Goal: Task Accomplishment & Management: Use online tool/utility

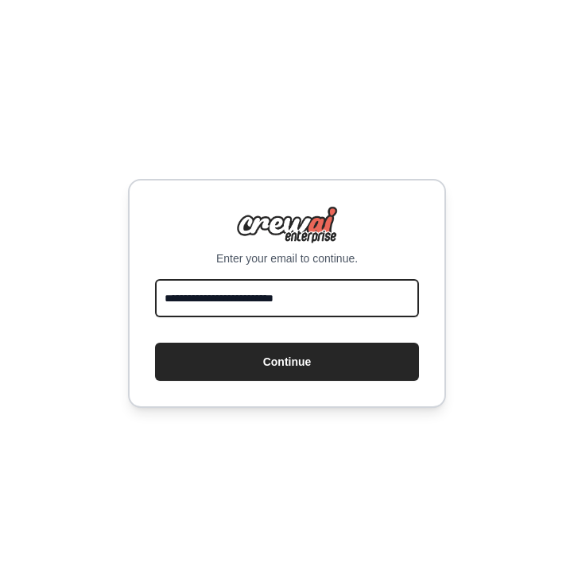
type input "**********"
click at [287, 361] on button "Continue" at bounding box center [287, 362] width 264 height 38
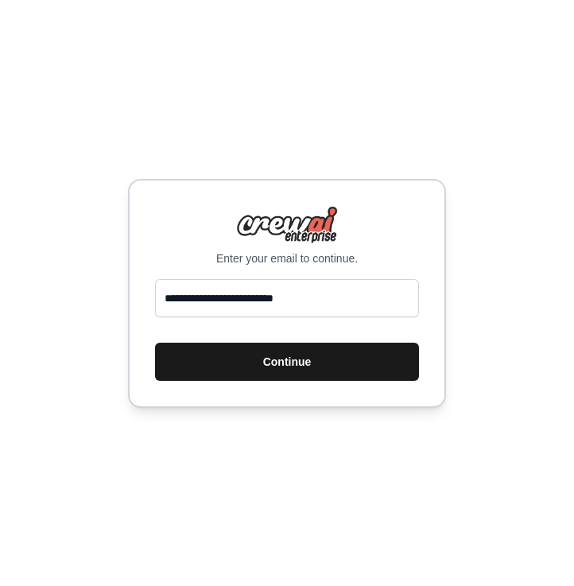
click at [293, 348] on button "Continue" at bounding box center [287, 362] width 264 height 38
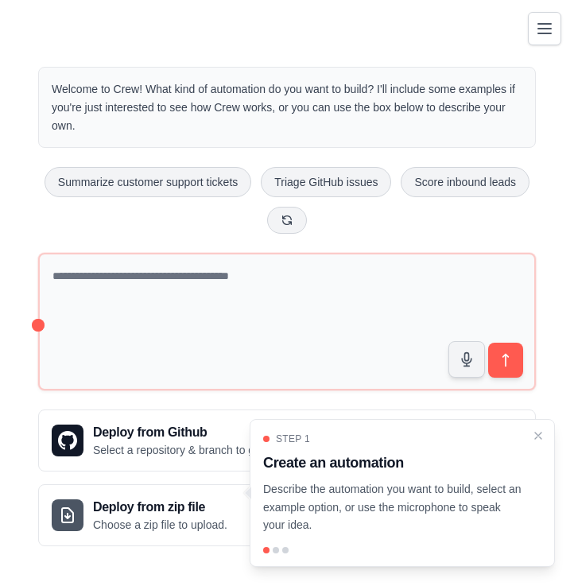
click at [545, 21] on icon "Toggle navigation" at bounding box center [544, 28] width 19 height 19
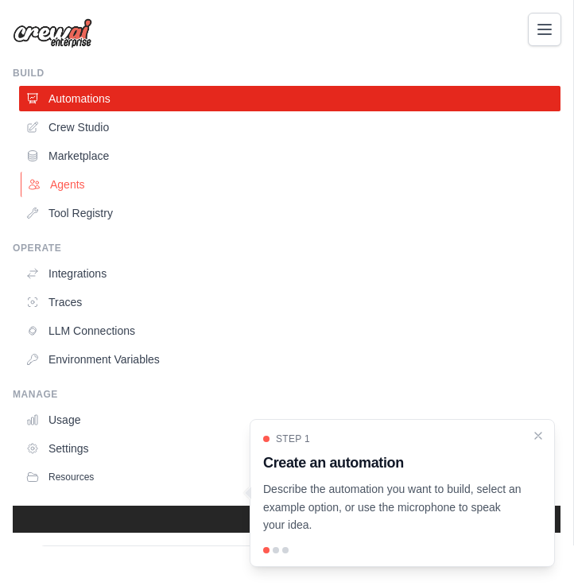
click at [76, 176] on link "Agents" at bounding box center [291, 184] width 541 height 25
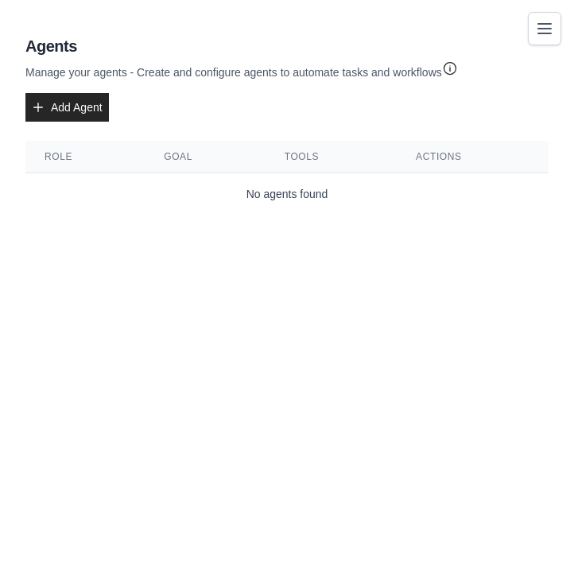
click at [541, 22] on icon "Toggle navigation" at bounding box center [544, 28] width 19 height 19
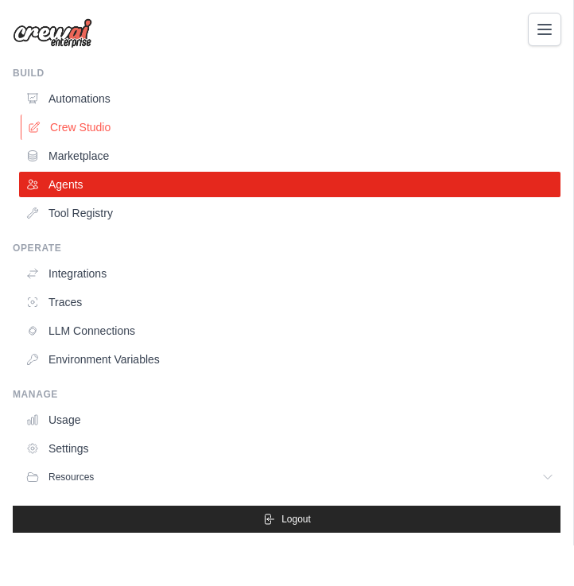
click at [123, 137] on link "Crew Studio" at bounding box center [291, 126] width 541 height 25
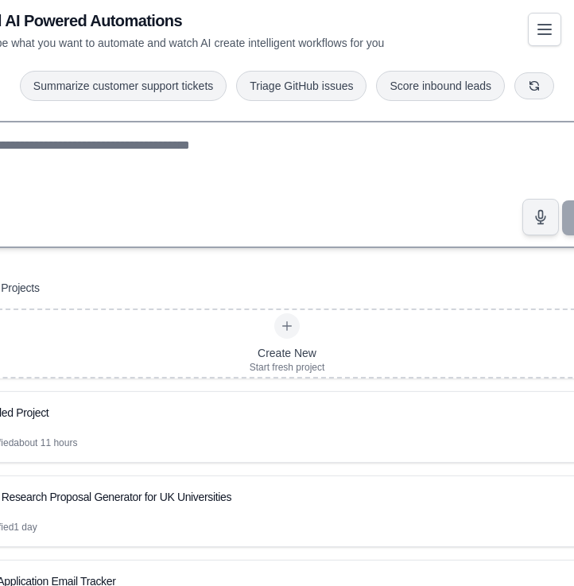
scroll to position [67, 0]
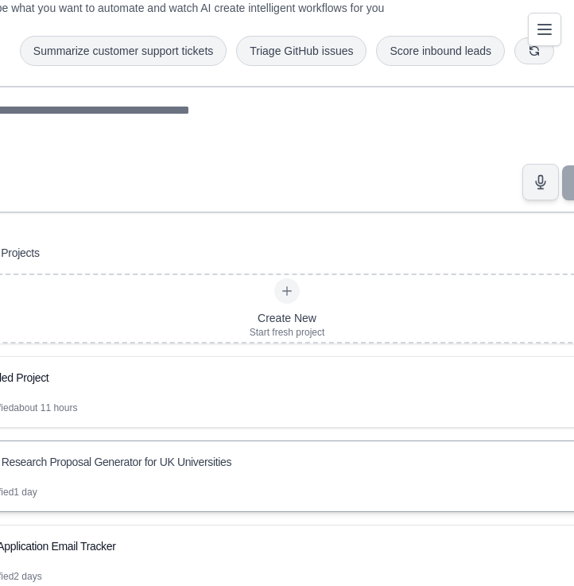
click at [196, 467] on div "PhD Research Proposal Generator for UK Universities" at bounding box center [279, 462] width 603 height 16
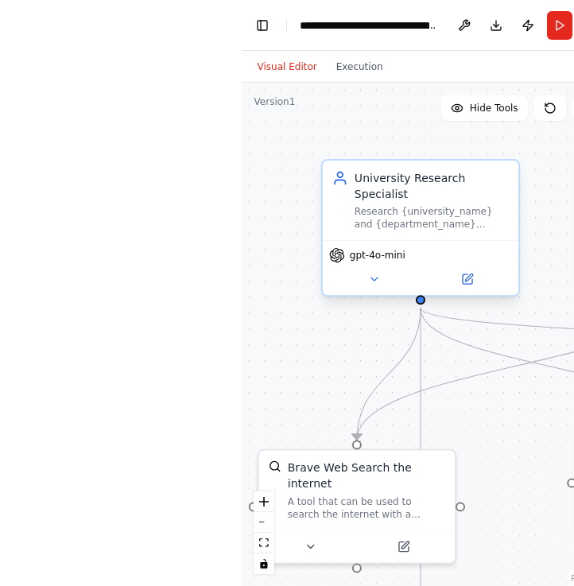
click at [430, 217] on div "Research {university_name} and {department_name} thoroughly to understand their…" at bounding box center [431, 217] width 154 height 25
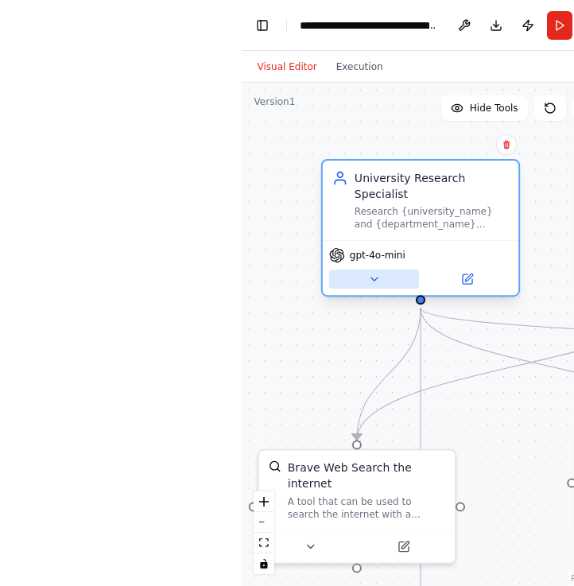
click at [381, 281] on button at bounding box center [373, 279] width 90 height 19
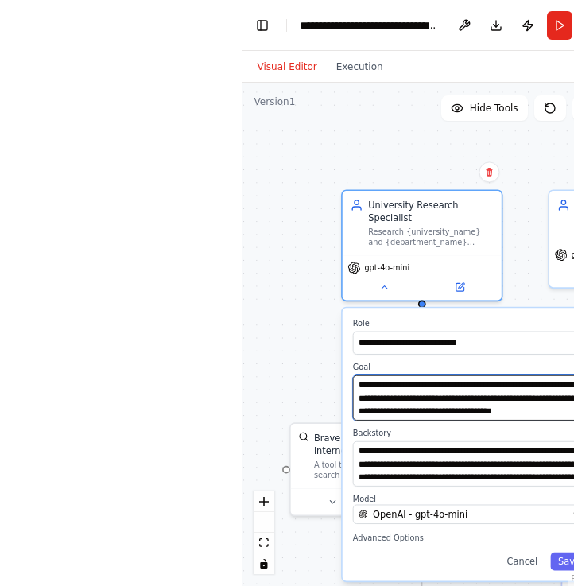
scroll to position [64, 0]
drag, startPoint x: 360, startPoint y: 386, endPoint x: 569, endPoint y: 437, distance: 215.4
click at [569, 437] on div "**********" at bounding box center [470, 444] width 256 height 273
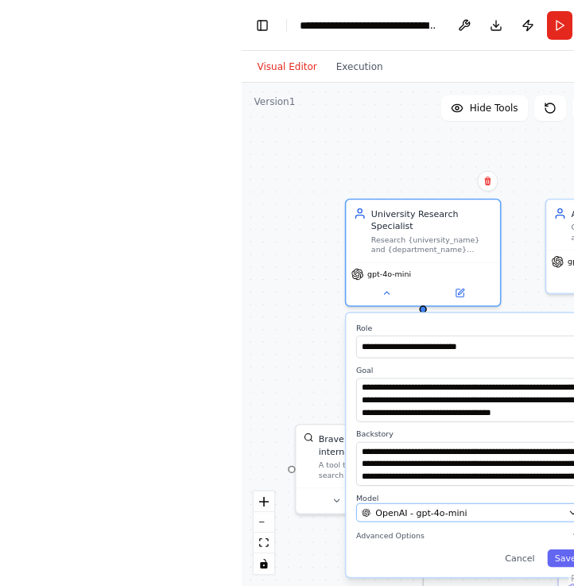
click at [513, 514] on div "OpenAI - gpt-4o-mini" at bounding box center [462, 512] width 201 height 13
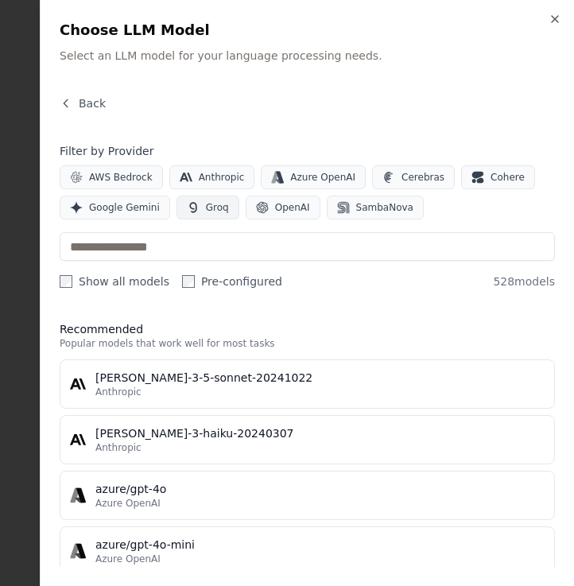
click at [211, 201] on span "Groq" at bounding box center [217, 207] width 23 height 13
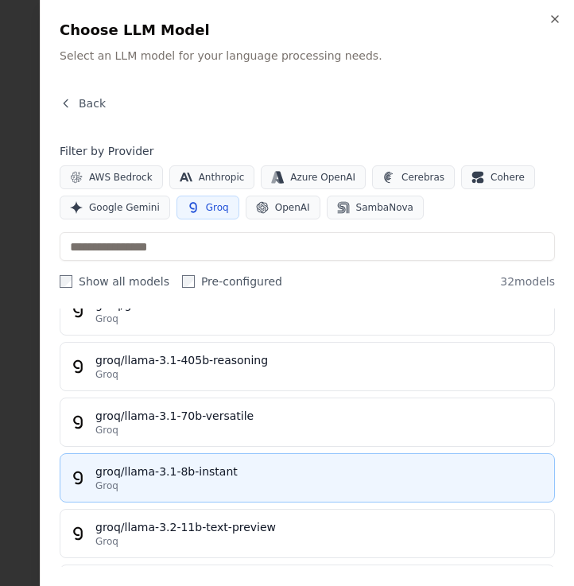
scroll to position [238, 0]
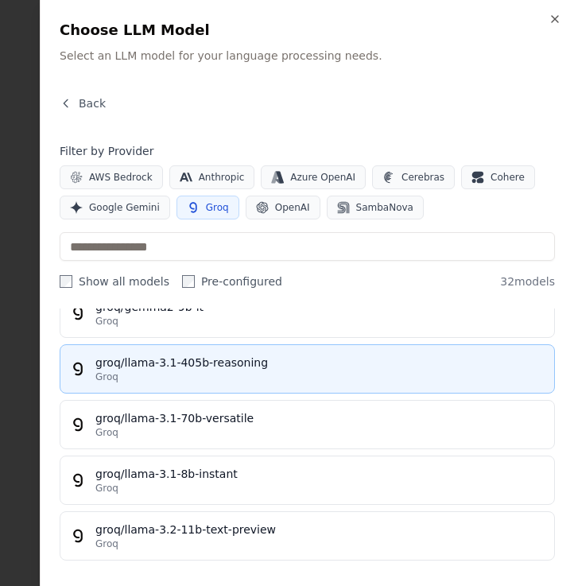
click at [133, 357] on div "groq/llama-3.1-405b-reasoning" at bounding box center [319, 363] width 449 height 16
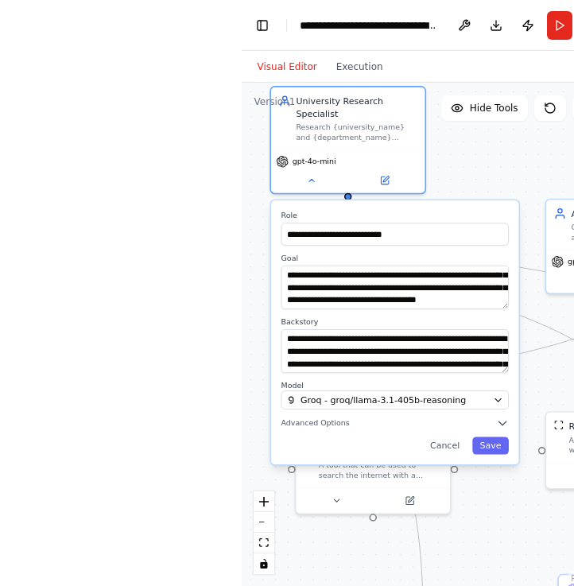
drag, startPoint x: 354, startPoint y: 496, endPoint x: 280, endPoint y: 390, distance: 129.7
click at [280, 390] on div "**********" at bounding box center [395, 332] width 248 height 264
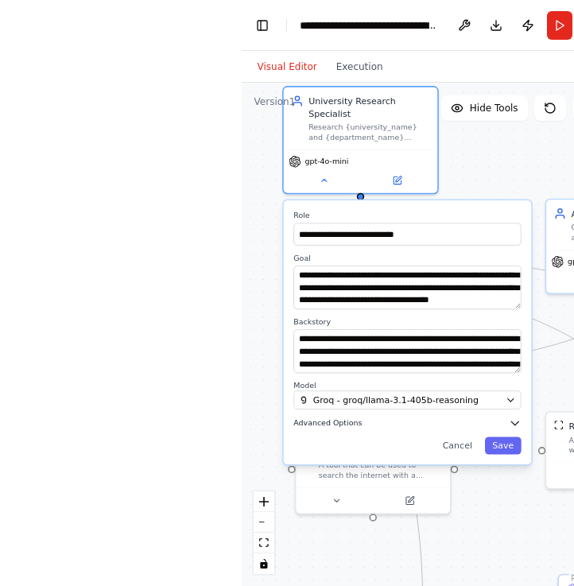
drag, startPoint x: 352, startPoint y: 424, endPoint x: 364, endPoint y: 427, distance: 12.3
click at [364, 427] on button "Advanced Options" at bounding box center [406, 423] width 227 height 13
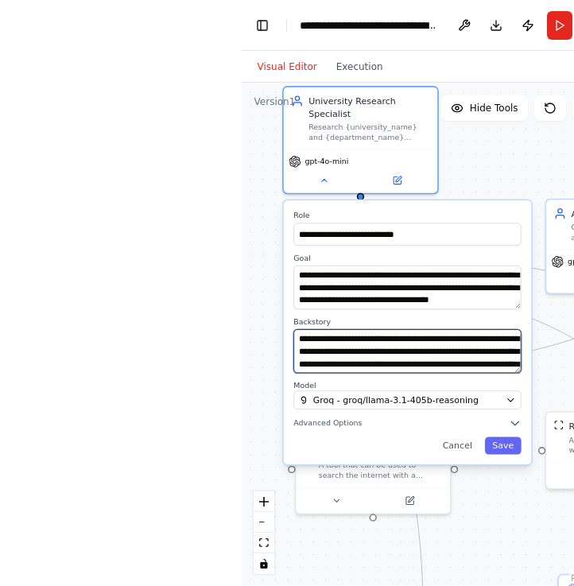
click at [350, 353] on textarea "**********" at bounding box center [406, 351] width 227 height 44
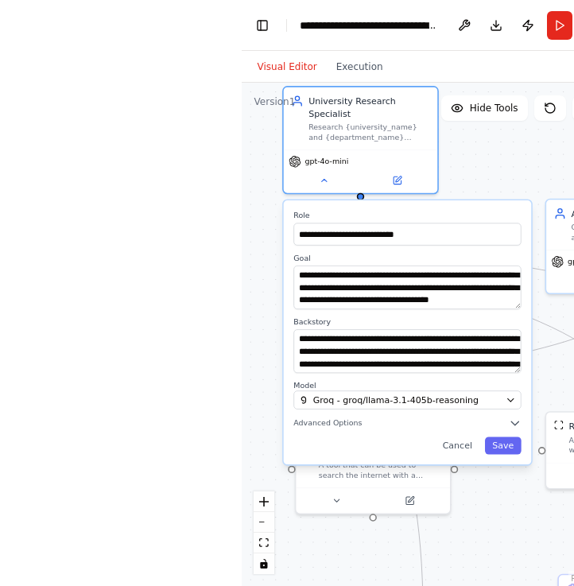
click at [444, 161] on div ".deletable-edge-delete-btn { width: 20px; height: 20px; border: 0px solid #ffff…" at bounding box center [429, 334] width 375 height 503
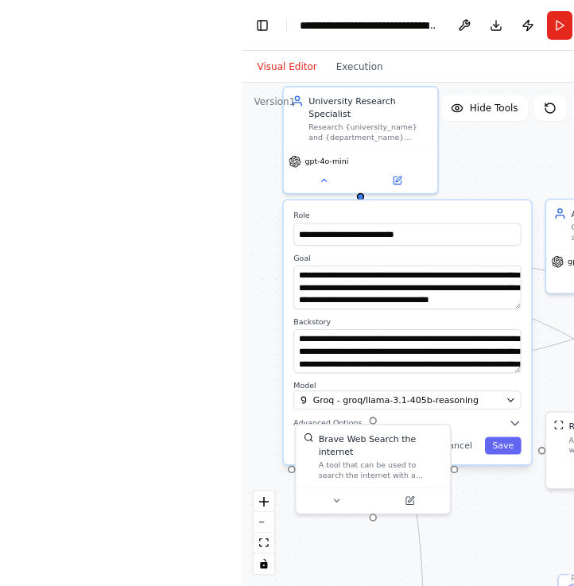
click at [503, 166] on div ".deletable-edge-delete-btn { width: 20px; height: 20px; border: 0px solid #ffff…" at bounding box center [429, 334] width 375 height 503
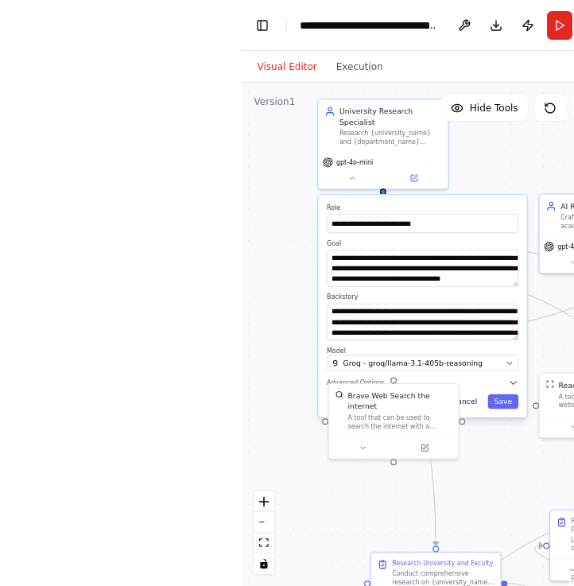
click at [460, 408] on button "Cancel" at bounding box center [463, 401] width 37 height 15
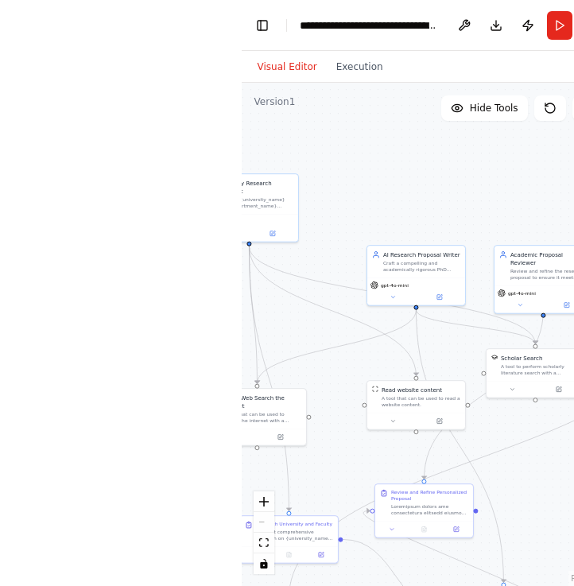
drag, startPoint x: 506, startPoint y: 199, endPoint x: 351, endPoint y: 234, distance: 158.2
click at [351, 234] on div ".deletable-edge-delete-btn { width: 20px; height: 20px; border: 0px solid #ffff…" at bounding box center [429, 334] width 375 height 503
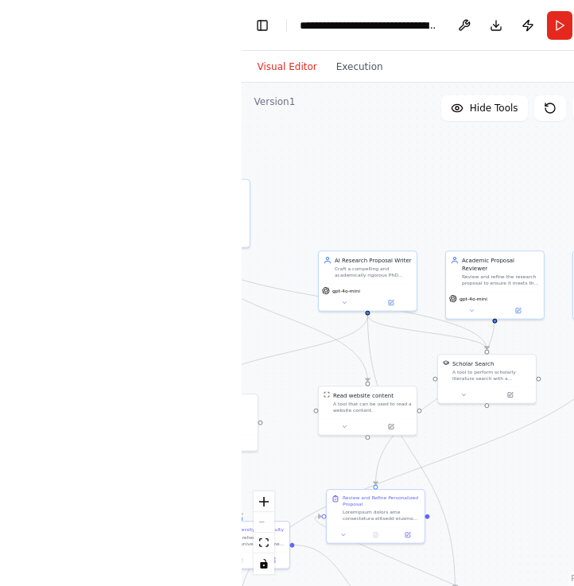
drag, startPoint x: 410, startPoint y: 231, endPoint x: 359, endPoint y: 236, distance: 51.2
click at [359, 236] on div ".deletable-edge-delete-btn { width: 20px; height: 20px; border: 0px solid #ffff…" at bounding box center [429, 334] width 375 height 503
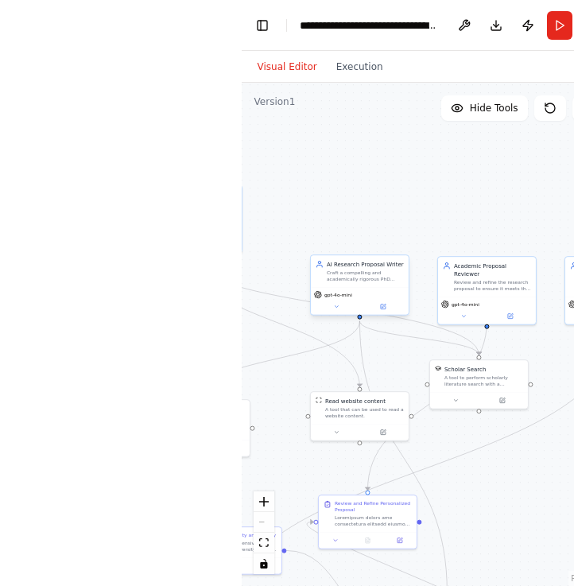
click at [340, 270] on div "AI Research Proposal Writer Craft a compelling and academically rigorous PhD re…" at bounding box center [364, 271] width 77 height 22
click at [356, 287] on div "AI Research Proposal Writer Craft a compelling and academically rigorous PhD re…" at bounding box center [359, 271] width 98 height 32
click at [340, 311] on button at bounding box center [335, 307] width 45 height 10
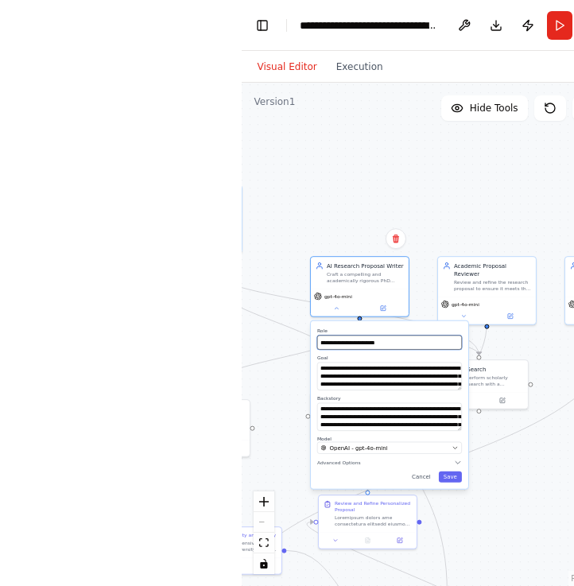
click at [373, 342] on input "**********" at bounding box center [388, 343] width 145 height 14
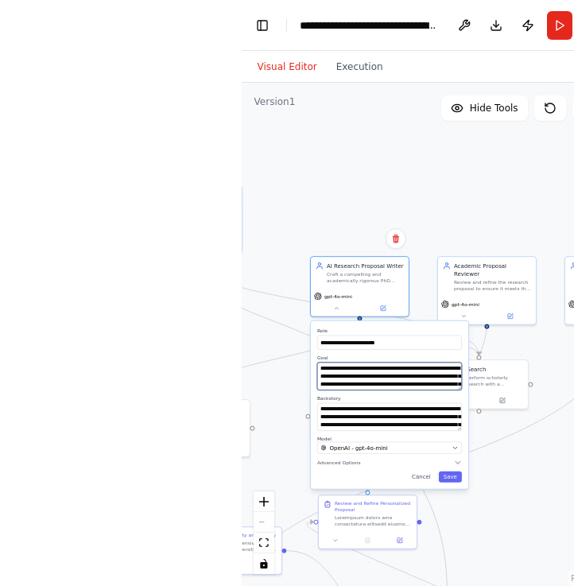
click at [382, 375] on textarea "**********" at bounding box center [388, 377] width 145 height 28
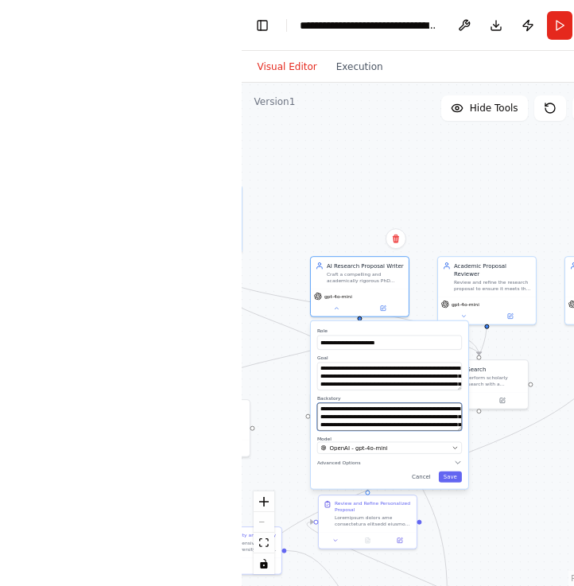
click at [370, 409] on textarea "**********" at bounding box center [388, 417] width 145 height 28
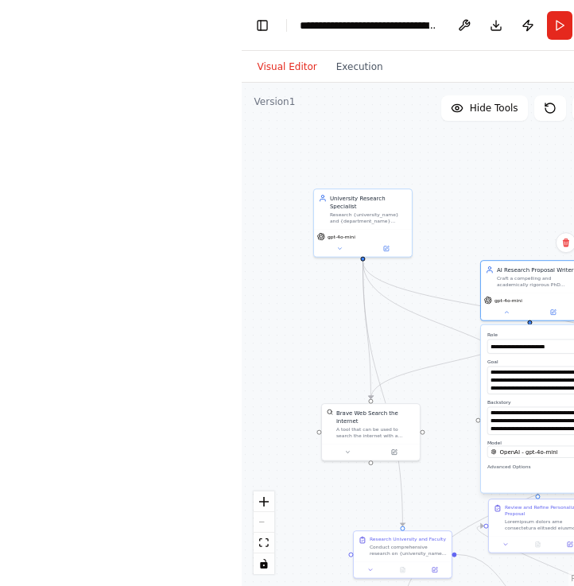
drag, startPoint x: 313, startPoint y: 235, endPoint x: 483, endPoint y: 239, distance: 170.2
click at [483, 239] on div ".deletable-edge-delete-btn { width: 20px; height: 20px; border: 0px solid #ffff…" at bounding box center [429, 334] width 375 height 503
click at [337, 249] on icon at bounding box center [339, 247] width 6 height 6
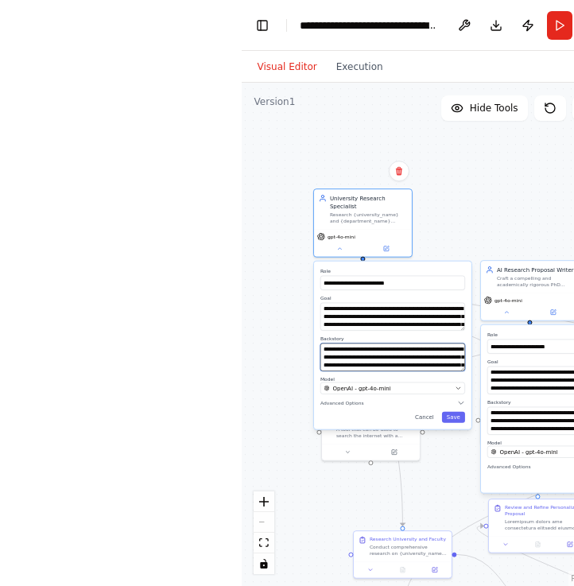
click at [368, 351] on textarea "**********" at bounding box center [392, 357] width 145 height 28
click at [374, 316] on textarea "**********" at bounding box center [392, 317] width 145 height 28
click at [449, 417] on button "Save" at bounding box center [452, 417] width 23 height 11
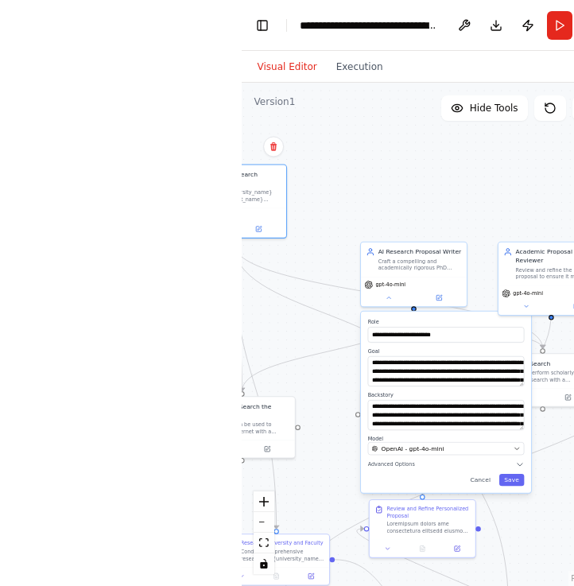
drag, startPoint x: 483, startPoint y: 193, endPoint x: 328, endPoint y: 157, distance: 158.3
click at [327, 160] on div ".deletable-edge-delete-btn { width: 20px; height: 20px; border: 0px solid #ffff…" at bounding box center [429, 334] width 375 height 503
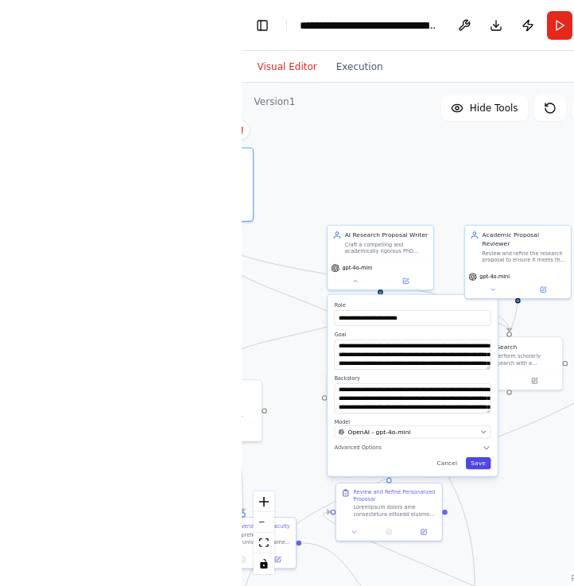
click at [473, 466] on button "Save" at bounding box center [477, 463] width 25 height 12
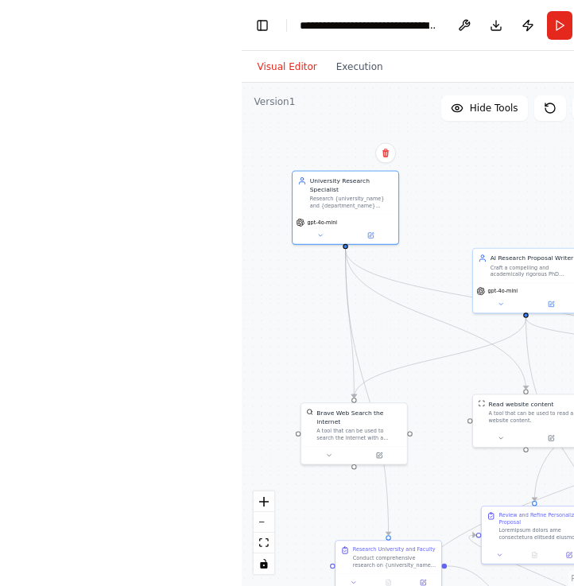
drag, startPoint x: 391, startPoint y: 170, endPoint x: 537, endPoint y: 193, distance: 147.3
click at [537, 193] on div ".deletable-edge-delete-btn { width: 20px; height: 20px; border: 0px solid #ffff…" at bounding box center [429, 334] width 375 height 503
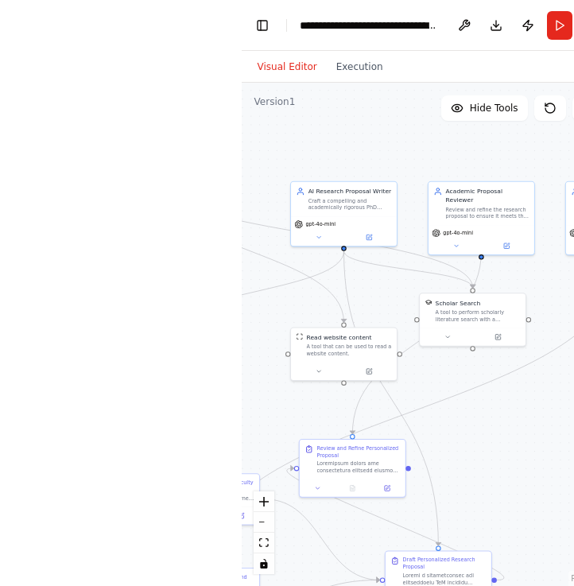
drag, startPoint x: 457, startPoint y: 207, endPoint x: 275, endPoint y: 140, distance: 193.9
click at [275, 140] on div ".deletable-edge-delete-btn { width: 20px; height: 20px; border: 0px solid #ffff…" at bounding box center [429, 334] width 375 height 503
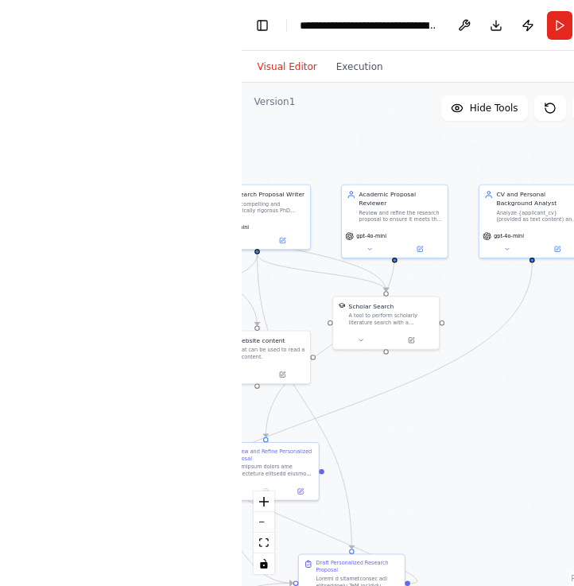
drag, startPoint x: 441, startPoint y: 153, endPoint x: 354, endPoint y: 157, distance: 87.6
click at [354, 157] on div ".deletable-edge-delete-btn { width: 20px; height: 20px; border: 0px solid #ffff…" at bounding box center [429, 334] width 375 height 503
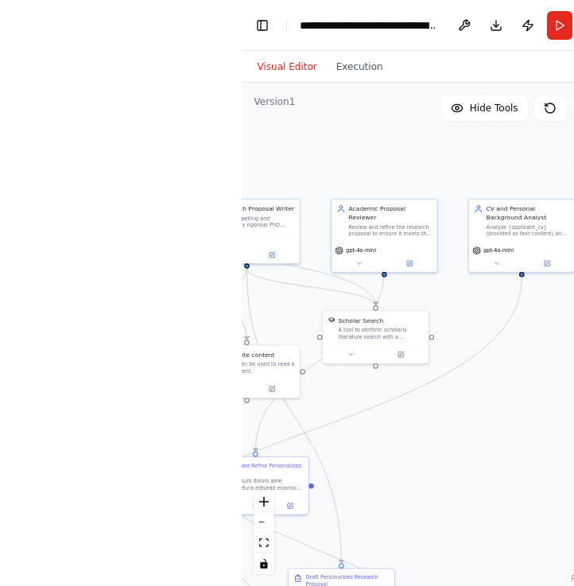
drag, startPoint x: 386, startPoint y: 160, endPoint x: 379, endPoint y: 177, distance: 18.6
click at [379, 177] on div ".deletable-edge-delete-btn { width: 20px; height: 20px; border: 0px solid #ffff…" at bounding box center [429, 334] width 375 height 503
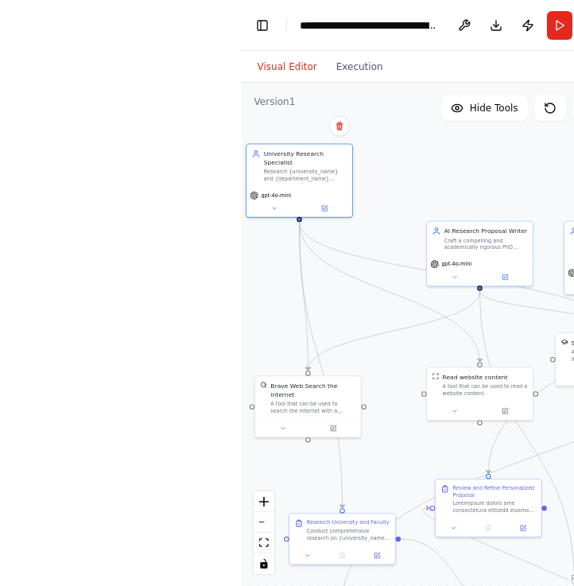
drag, startPoint x: 379, startPoint y: 177, endPoint x: 612, endPoint y: 196, distance: 233.7
click at [573, 196] on html "**********" at bounding box center [287, 293] width 574 height 586
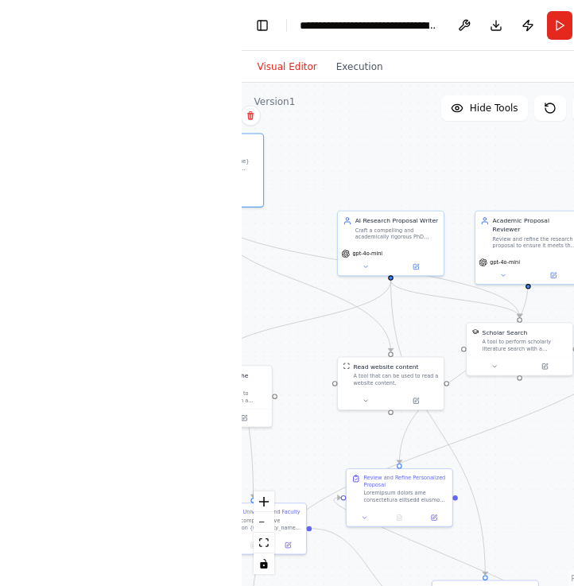
drag, startPoint x: 497, startPoint y: 186, endPoint x: 405, endPoint y: 175, distance: 92.9
click at [405, 175] on div ".deletable-edge-delete-btn { width: 20px; height: 20px; border: 0px solid #ffff…" at bounding box center [429, 334] width 375 height 503
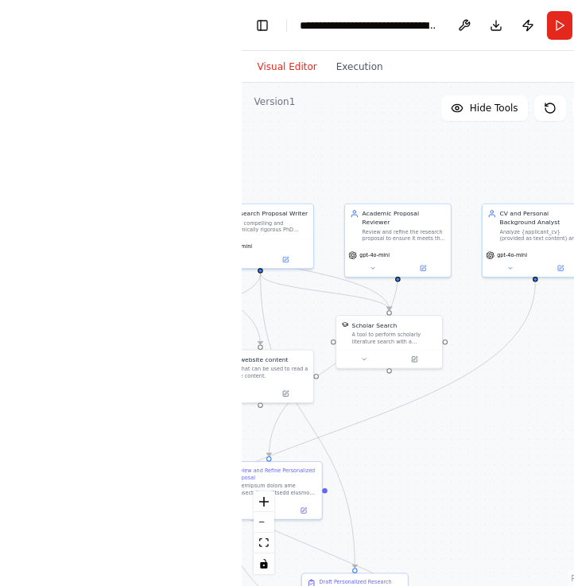
drag, startPoint x: 471, startPoint y: 165, endPoint x: 340, endPoint y: 157, distance: 130.6
click at [340, 157] on div ".deletable-edge-delete-btn { width: 20px; height: 20px; border: 0px solid #ffff…" at bounding box center [429, 334] width 375 height 503
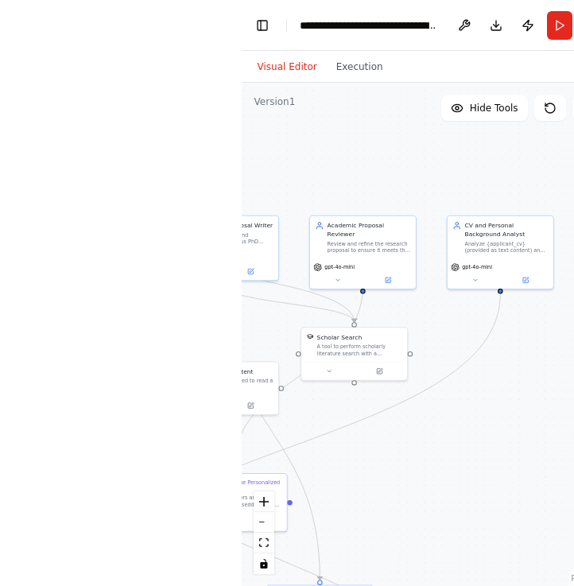
drag, startPoint x: 404, startPoint y: 160, endPoint x: 360, endPoint y: 176, distance: 46.5
click at [360, 176] on div ".deletable-edge-delete-btn { width: 20px; height: 20px; border: 0px solid #ffff…" at bounding box center [429, 334] width 375 height 503
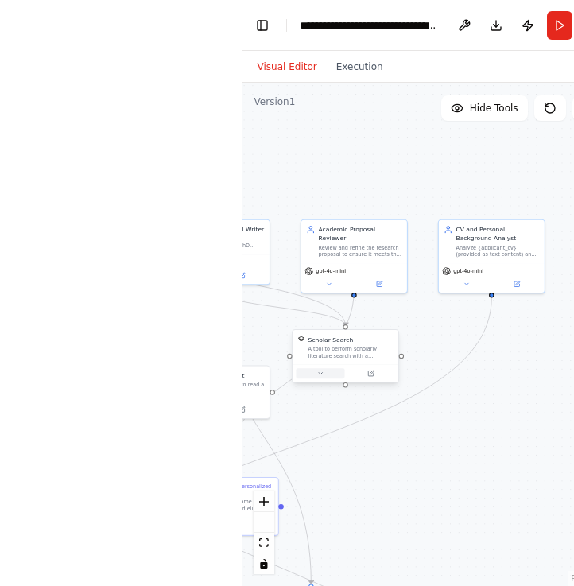
click at [321, 378] on button at bounding box center [320, 373] width 49 height 10
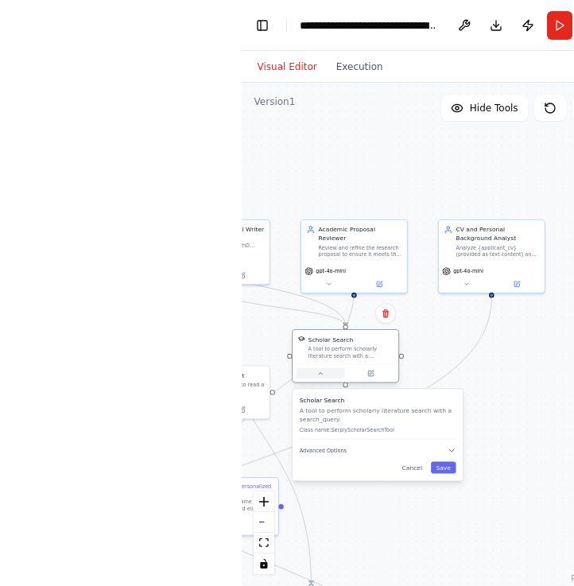
click at [324, 378] on button at bounding box center [320, 373] width 49 height 10
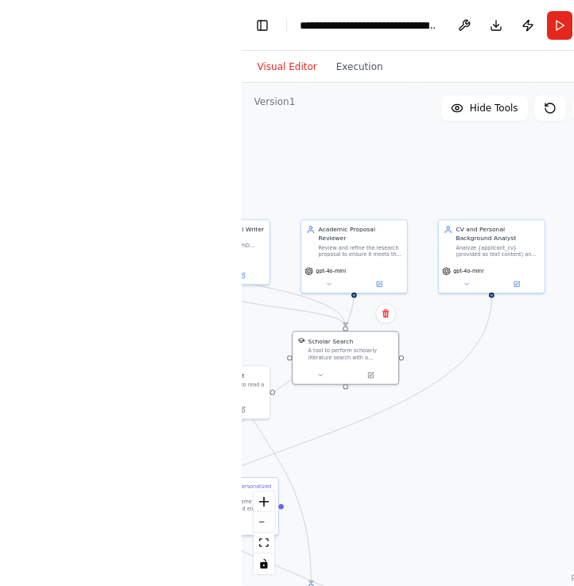
click at [388, 167] on div ".deletable-edge-delete-btn { width: 20px; height: 20px; border: 0px solid #ffff…" at bounding box center [429, 334] width 375 height 503
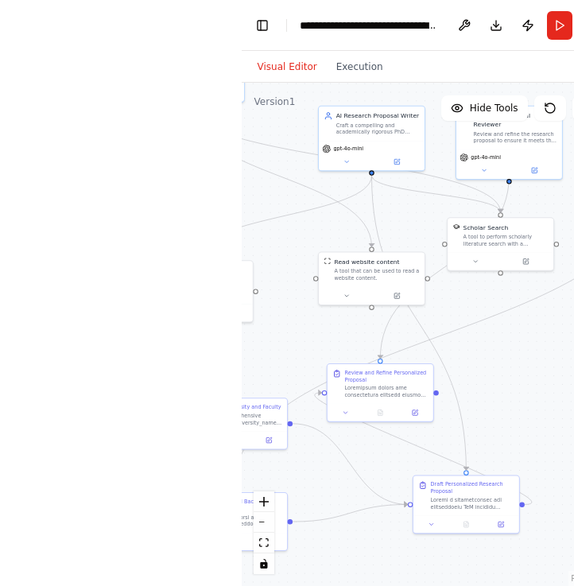
drag, startPoint x: 388, startPoint y: 167, endPoint x: 578, endPoint y: 8, distance: 247.8
click at [573, 8] on html "**********" at bounding box center [287, 293] width 574 height 586
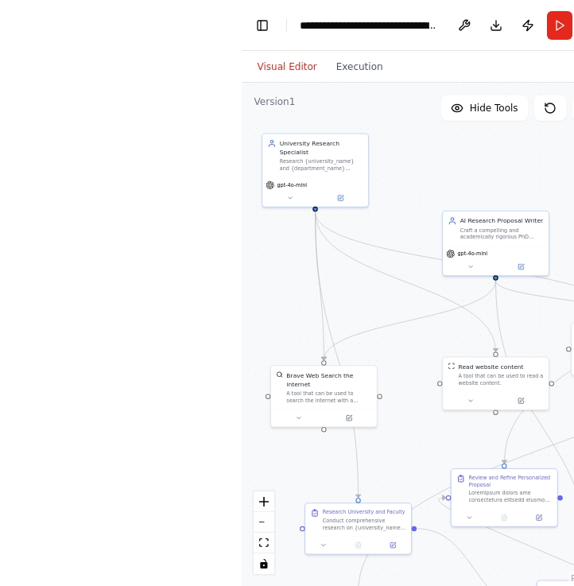
drag, startPoint x: 358, startPoint y: 173, endPoint x: 442, endPoint y: 327, distance: 175.1
click at [442, 328] on div ".deletable-edge-delete-btn { width: 20px; height: 20px; border: 0px solid #ffff…" at bounding box center [429, 334] width 375 height 503
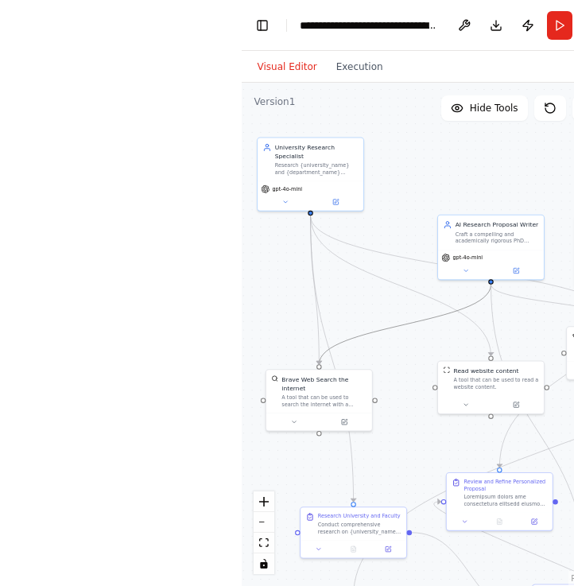
drag, startPoint x: 459, startPoint y: 310, endPoint x: 290, endPoint y: 320, distance: 168.8
click at [290, 320] on div ".deletable-edge-delete-btn { width: 20px; height: 20px; border: 0px solid #ffff…" at bounding box center [429, 334] width 375 height 503
drag, startPoint x: 398, startPoint y: 281, endPoint x: 289, endPoint y: 293, distance: 110.3
click at [289, 293] on div ".deletable-edge-delete-btn { width: 20px; height: 20px; border: 0px solid #ffff…" at bounding box center [429, 334] width 375 height 503
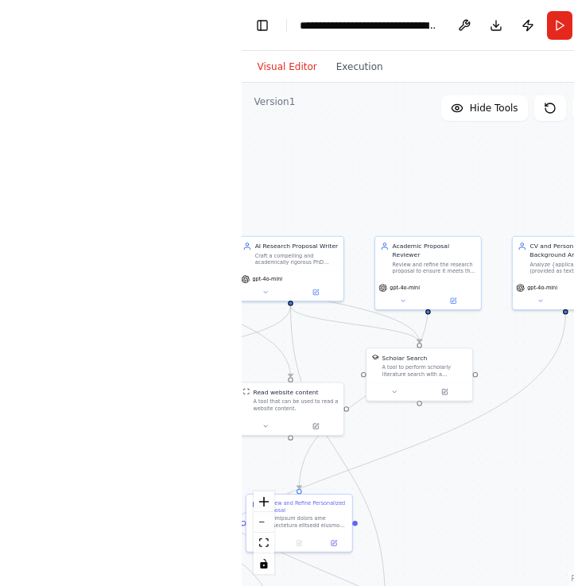
drag, startPoint x: 351, startPoint y: 295, endPoint x: 150, endPoint y: 316, distance: 201.5
click at [150, 316] on div "**********" at bounding box center [287, 293] width 574 height 586
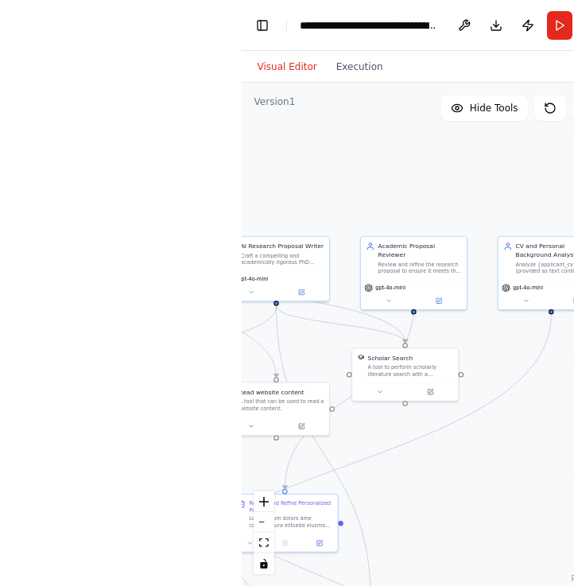
drag, startPoint x: 538, startPoint y: 439, endPoint x: 524, endPoint y: 439, distance: 14.3
click at [524, 439] on div ".deletable-edge-delete-btn { width: 20px; height: 20px; border: 0px solid #ffff…" at bounding box center [429, 334] width 375 height 503
drag, startPoint x: 286, startPoint y: 402, endPoint x: 316, endPoint y: 380, distance: 37.1
click at [316, 380] on div "A tool that can be used to read a website content." at bounding box center [315, 386] width 85 height 14
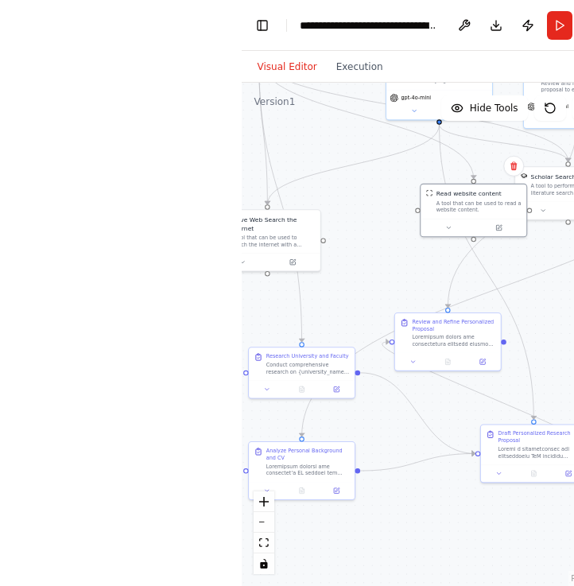
drag, startPoint x: 367, startPoint y: 428, endPoint x: 530, endPoint y: 246, distance: 243.8
click at [530, 246] on div ".deletable-edge-delete-btn { width: 20px; height: 20px; border: 0px solid #ffff…" at bounding box center [429, 334] width 375 height 503
click at [308, 369] on div "Conduct comprehensive research on {university_name} {department_name} departmen…" at bounding box center [307, 366] width 83 height 14
click at [270, 391] on button at bounding box center [266, 387] width 29 height 10
click at [266, 390] on icon at bounding box center [266, 387] width 7 height 7
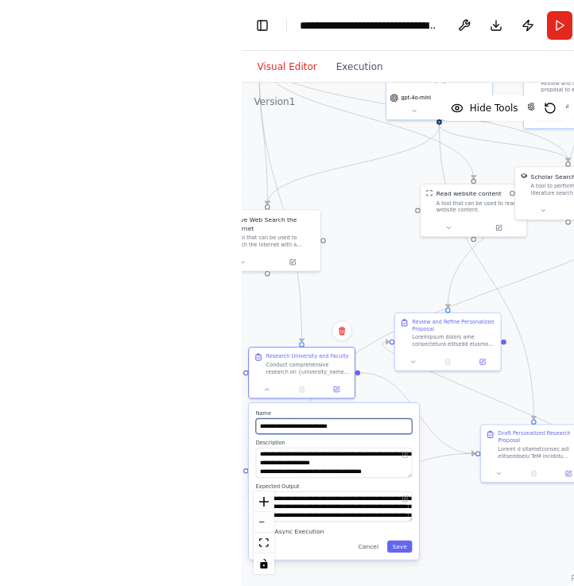
click at [299, 426] on input "**********" at bounding box center [333, 425] width 157 height 15
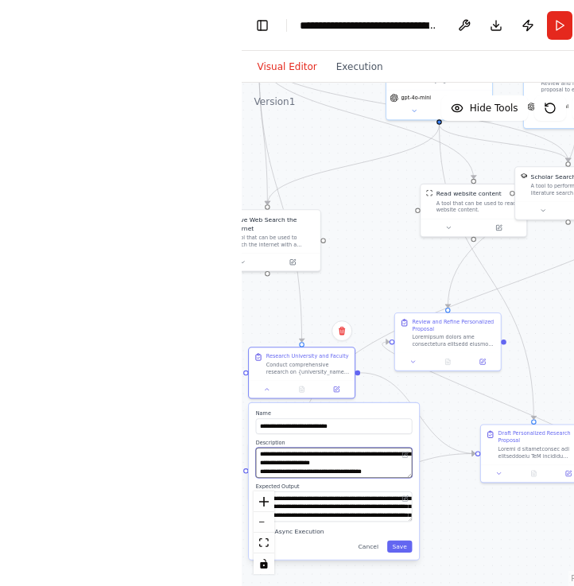
click at [320, 461] on textarea "**********" at bounding box center [333, 463] width 157 height 30
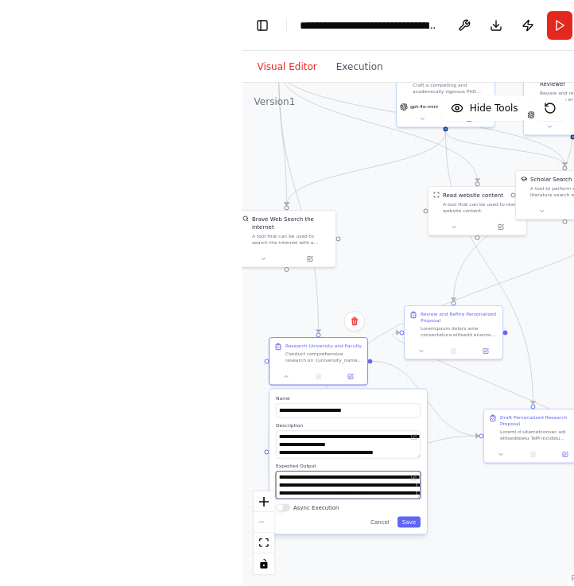
click at [326, 481] on textarea "**********" at bounding box center [348, 485] width 145 height 28
click at [571, 17] on button "Run" at bounding box center [559, 25] width 25 height 29
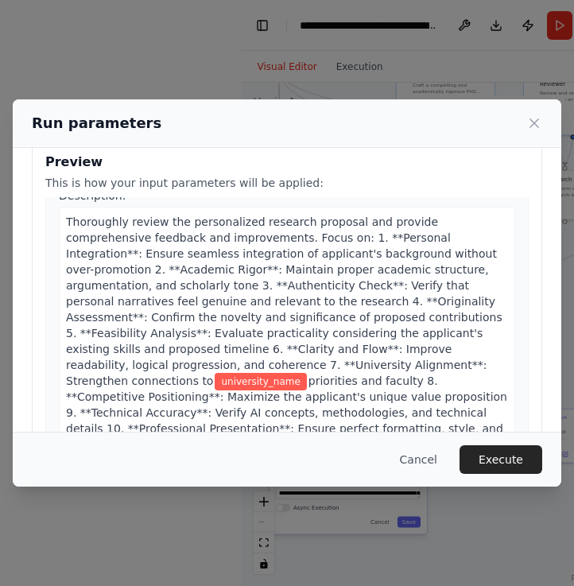
scroll to position [947, 0]
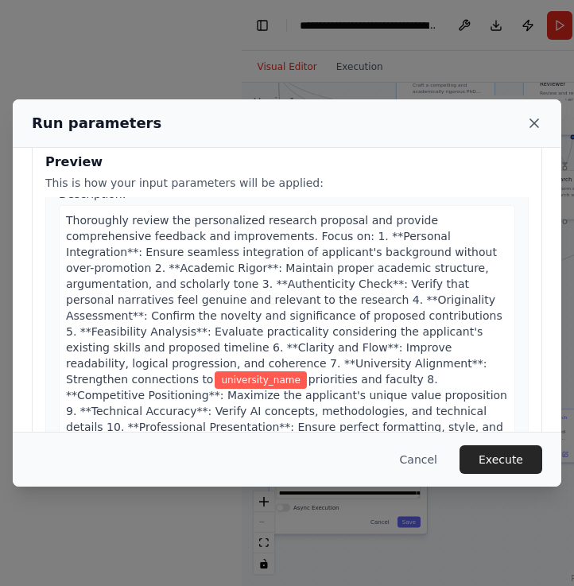
click at [530, 130] on icon at bounding box center [534, 123] width 16 height 16
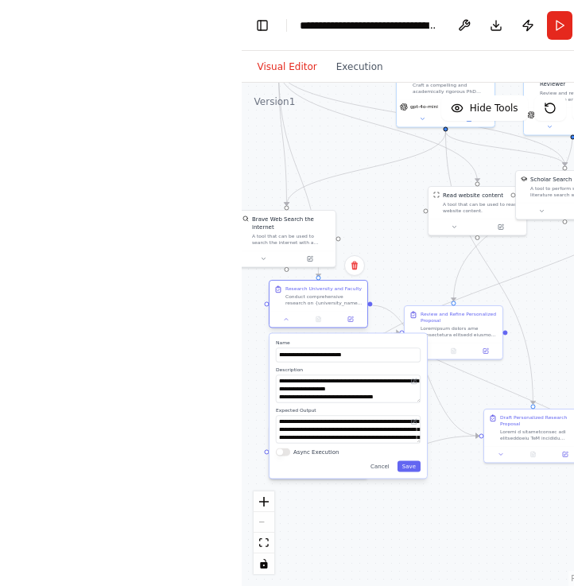
drag, startPoint x: 336, startPoint y: 353, endPoint x: 336, endPoint y: 295, distance: 58.0
click at [336, 295] on div "Conduct comprehensive research on {university_name} {department_name} departmen…" at bounding box center [323, 299] width 77 height 13
click at [412, 468] on button "Save" at bounding box center [408, 465] width 23 height 11
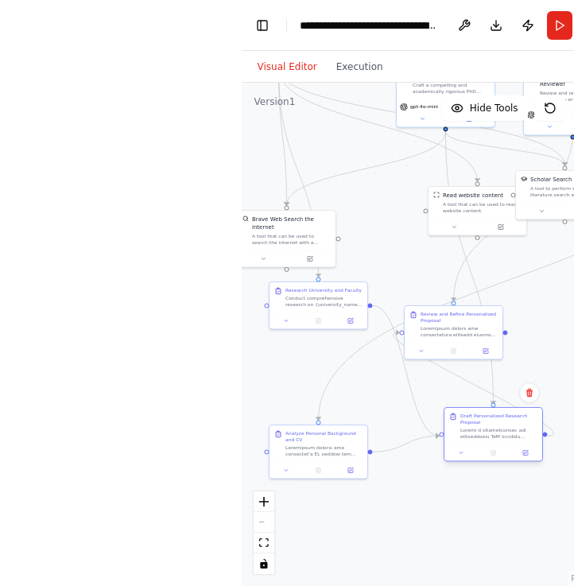
drag, startPoint x: 524, startPoint y: 422, endPoint x: 483, endPoint y: 424, distance: 41.4
click at [483, 424] on div "Draft Personalized Research Proposal" at bounding box center [498, 419] width 77 height 13
click at [504, 428] on div at bounding box center [498, 433] width 77 height 13
click at [461, 460] on div at bounding box center [493, 452] width 98 height 17
click at [460, 452] on icon at bounding box center [461, 453] width 3 height 2
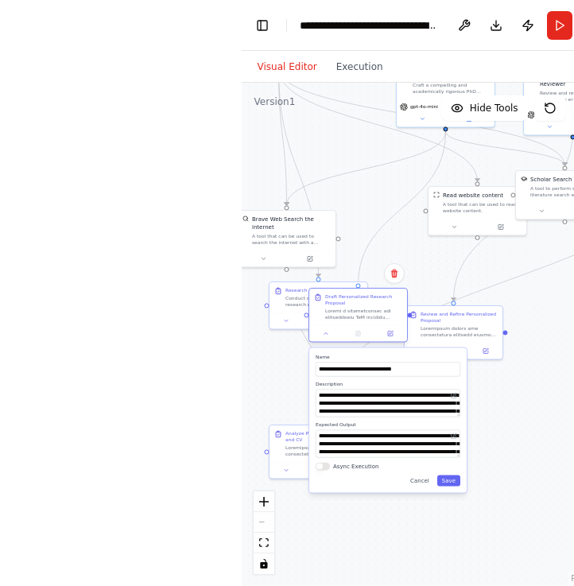
drag, startPoint x: 487, startPoint y: 423, endPoint x: 359, endPoint y: 293, distance: 182.7
click at [359, 293] on div "Draft Personalized Research Proposal" at bounding box center [363, 299] width 77 height 13
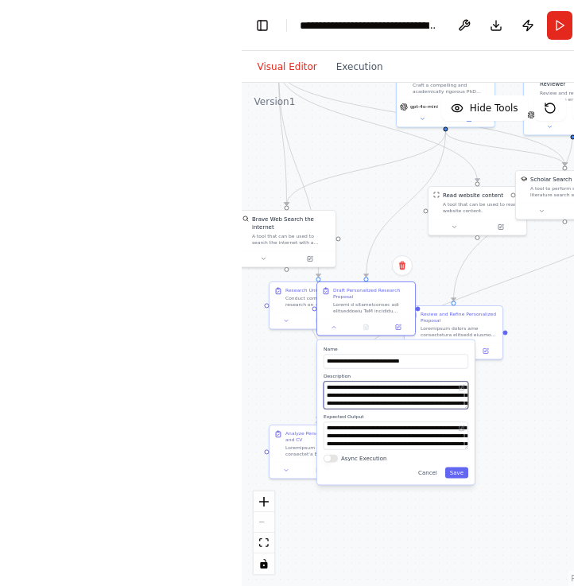
click at [410, 399] on textarea at bounding box center [396, 395] width 145 height 28
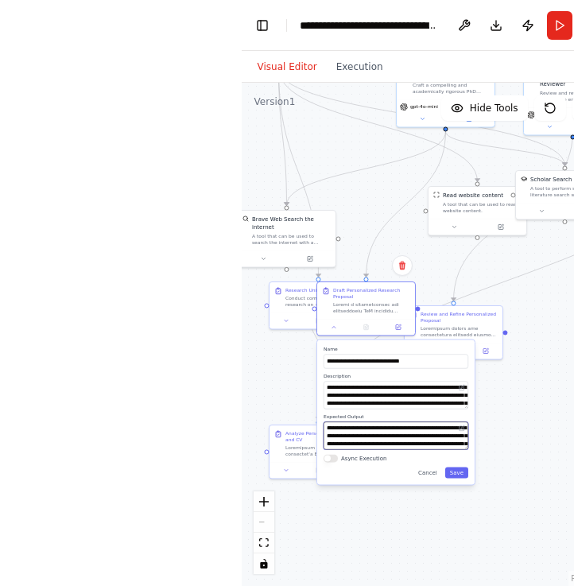
click at [390, 435] on textarea "**********" at bounding box center [396, 435] width 145 height 28
